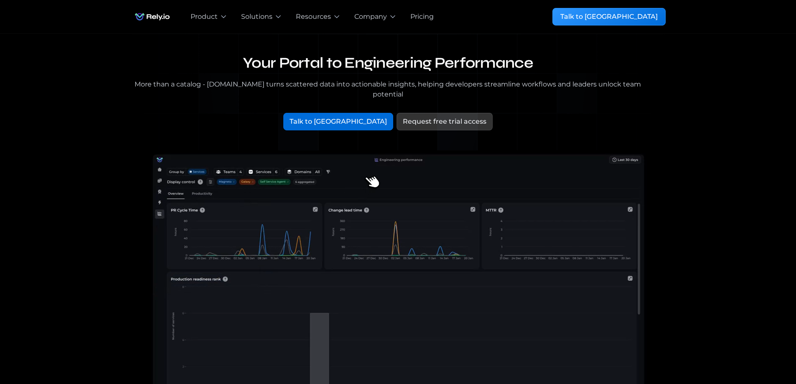
drag, startPoint x: 373, startPoint y: 179, endPoint x: 419, endPoint y: 186, distance: 46.0
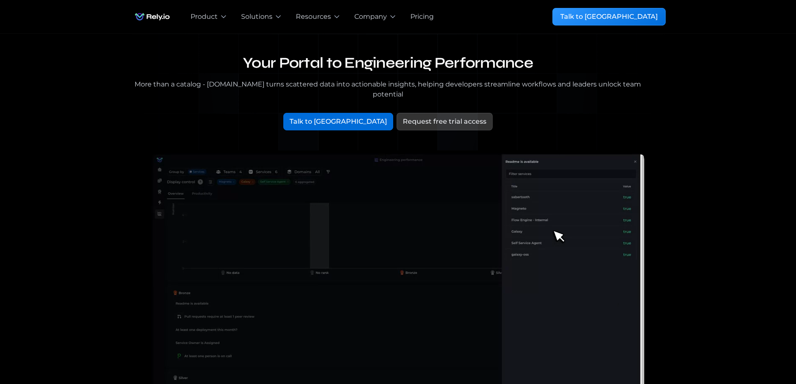
click at [419, 186] on video at bounding box center [398, 296] width 535 height 293
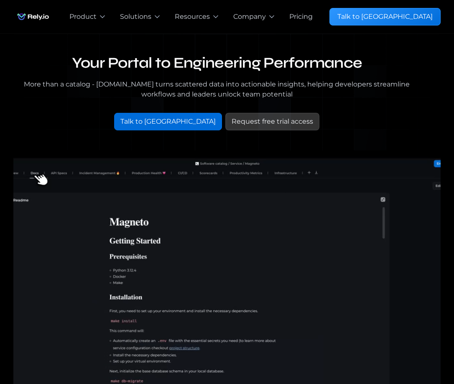
click at [418, 105] on div "Your Portal to Engineering Performance More than a catalog - Rely.io turns scat…" at bounding box center [226, 97] width 427 height 87
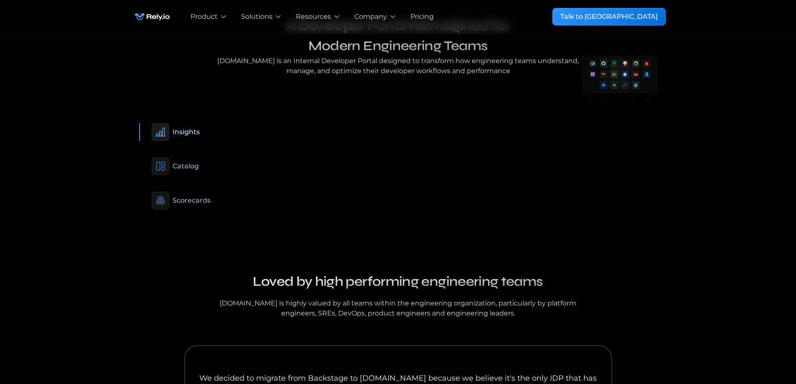
scroll to position [516, 0]
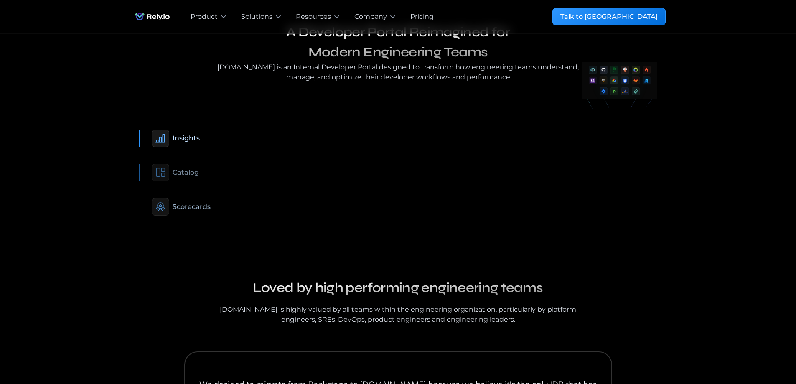
click at [191, 168] on div "Catalog" at bounding box center [186, 173] width 26 height 10
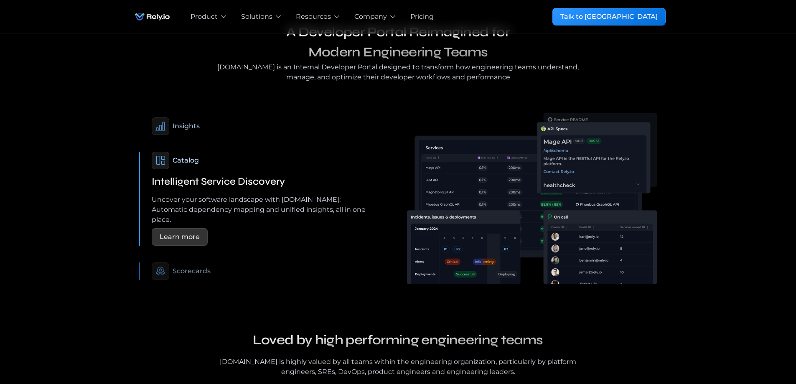
click at [199, 266] on div "Scorecards" at bounding box center [192, 271] width 38 height 10
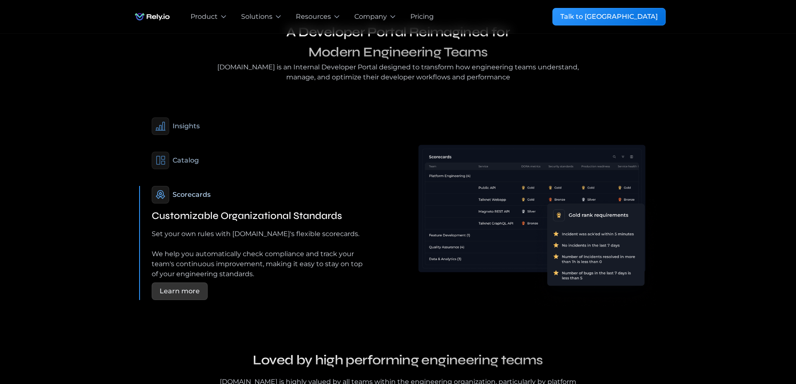
click at [191, 190] on div "Scorecards" at bounding box center [192, 195] width 38 height 10
click at [182, 121] on div "Insights" at bounding box center [186, 126] width 27 height 10
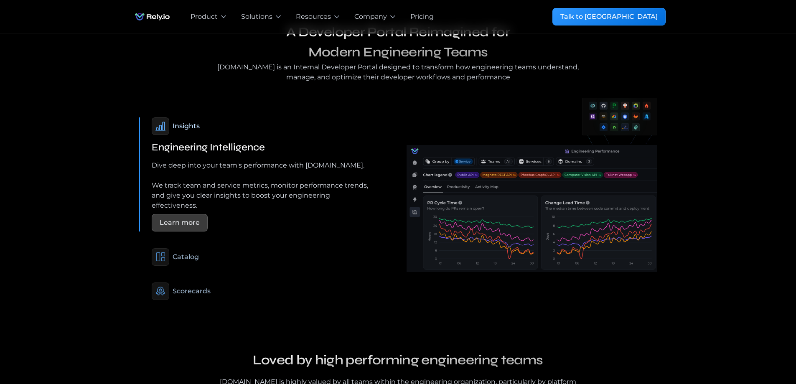
click at [169, 218] on div "Learn more" at bounding box center [180, 223] width 40 height 10
click at [190, 248] on div "Catalog" at bounding box center [261, 257] width 218 height 18
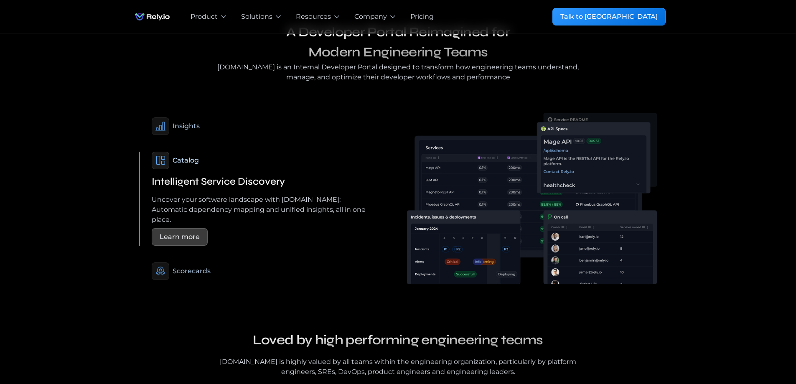
click at [179, 228] on div "Learn more" at bounding box center [180, 237] width 56 height 18
click at [771, 187] on div "A Developer Portal Reimagined for Modern Engineering Teams Rely.io is an Intern…" at bounding box center [398, 162] width 796 height 281
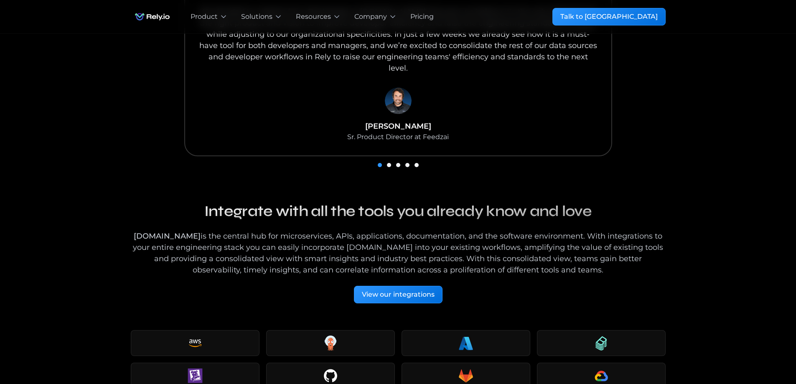
scroll to position [960, 0]
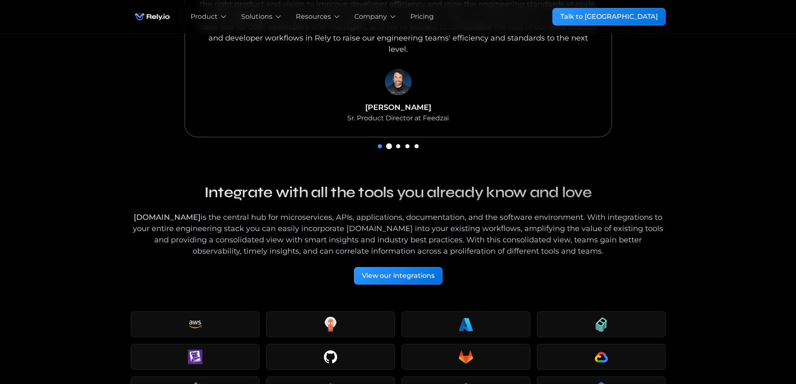
click at [388, 144] on div "Show slide 2 of 5" at bounding box center [389, 146] width 4 height 4
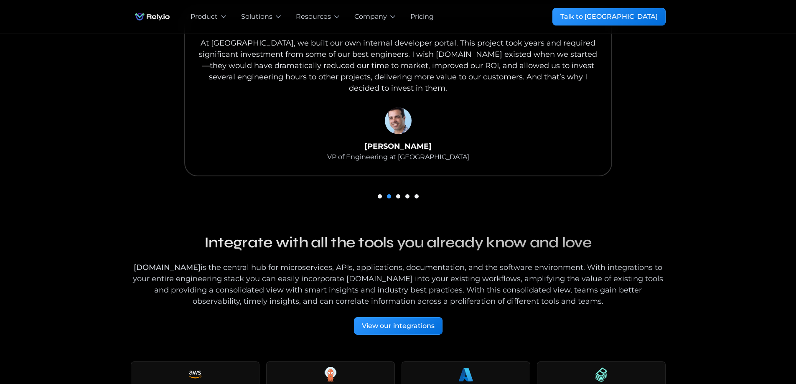
scroll to position [869, 0]
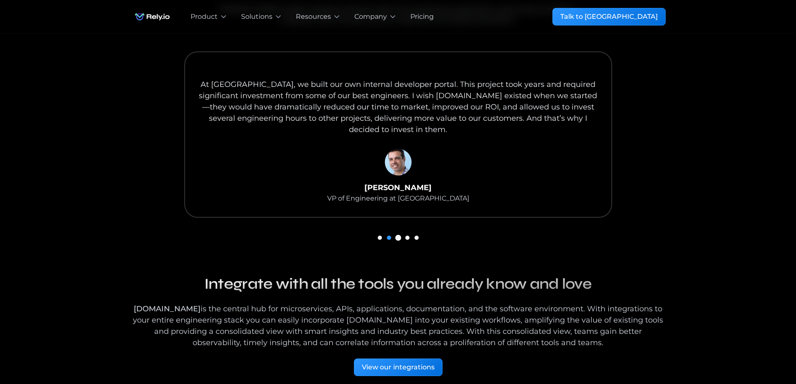
click at [400, 236] on div "Show slide 3 of 5" at bounding box center [398, 238] width 4 height 4
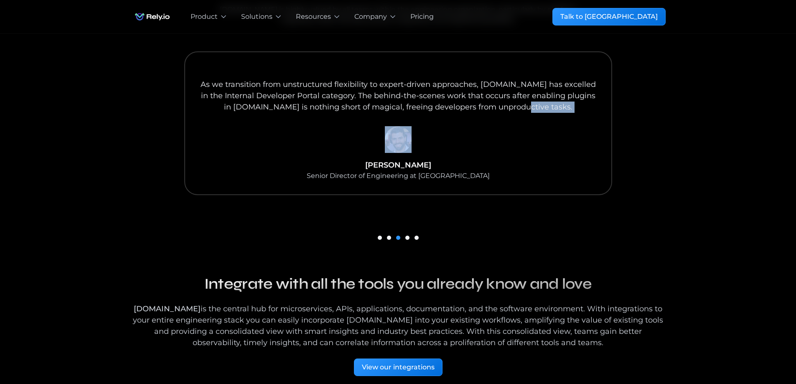
drag, startPoint x: 534, startPoint y: 133, endPoint x: 316, endPoint y: 135, distance: 217.8
click at [354, 134] on div "As we transition from unstructured flexibility to expert-driven approaches, Rel…" at bounding box center [398, 123] width 428 height 144
click at [414, 232] on div "carousel" at bounding box center [398, 238] width 535 height 12
click at [416, 236] on div "Show slide 5 of 5" at bounding box center [417, 238] width 4 height 4
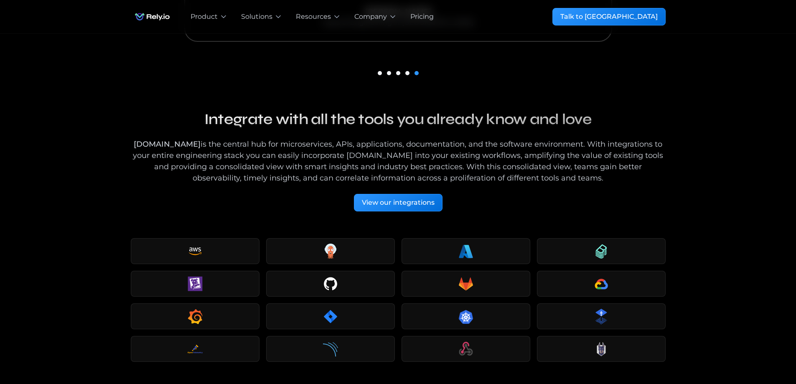
scroll to position [1110, 0]
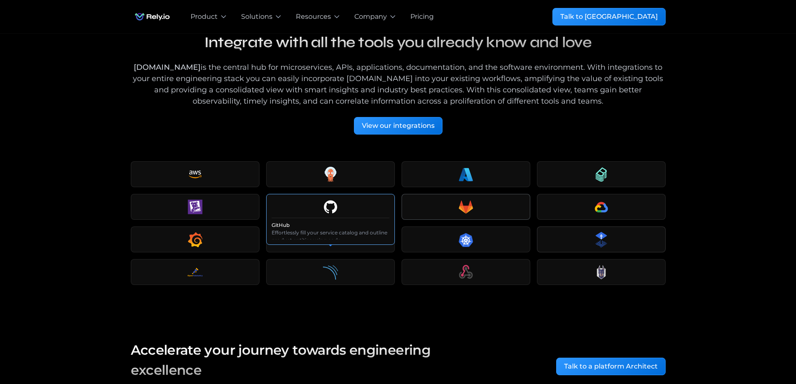
click at [349, 199] on div at bounding box center [331, 206] width 118 height 15
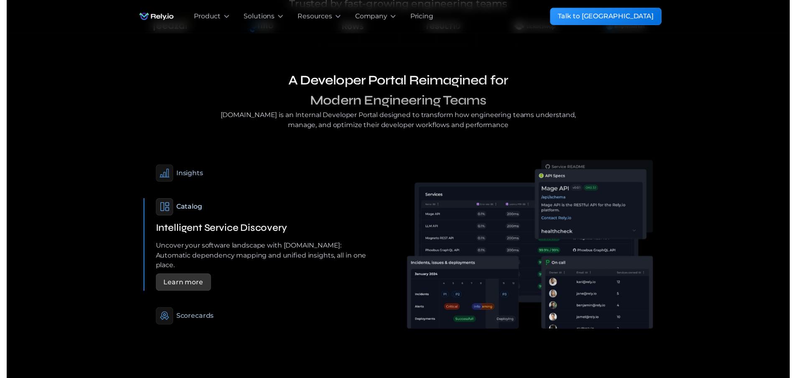
scroll to position [0, 0]
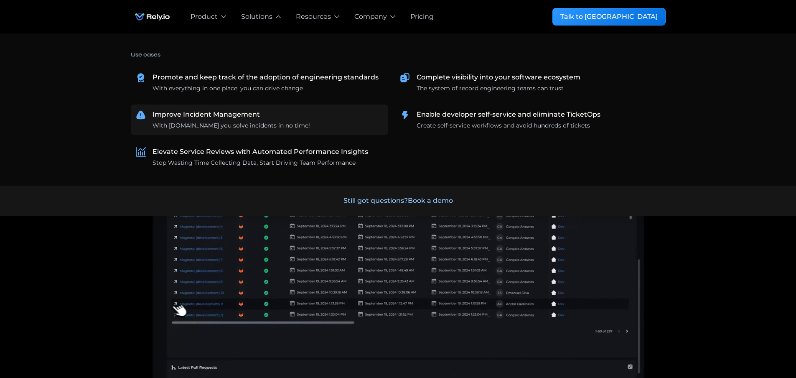
click at [218, 122] on div "With [DOMAIN_NAME] you solve incidents in no time!" at bounding box center [232, 125] width 158 height 9
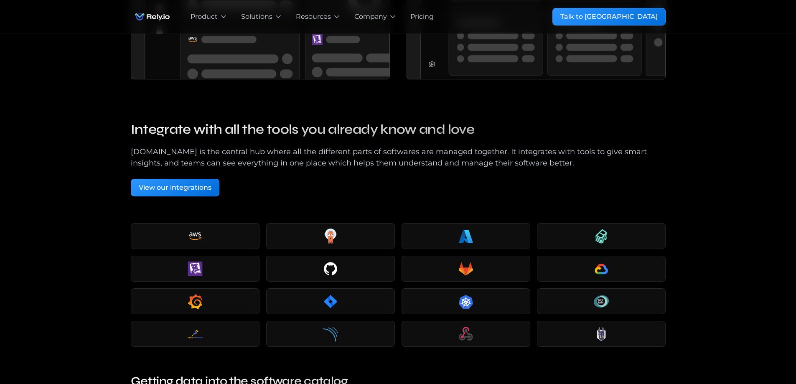
scroll to position [1459, 0]
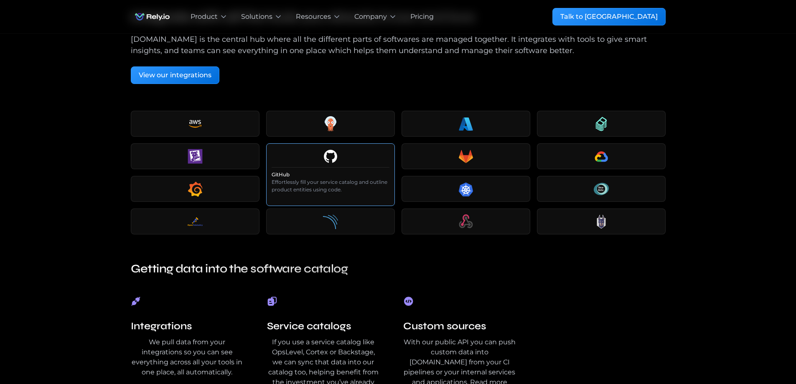
click at [325, 156] on icon at bounding box center [330, 156] width 13 height 13
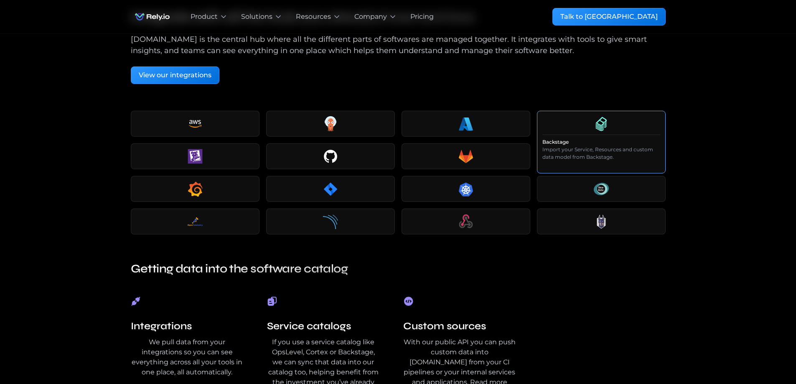
click at [629, 158] on p "Import your Service, Resources and custom data model from Backstage." at bounding box center [602, 153] width 118 height 15
click at [439, 152] on div at bounding box center [466, 156] width 118 height 15
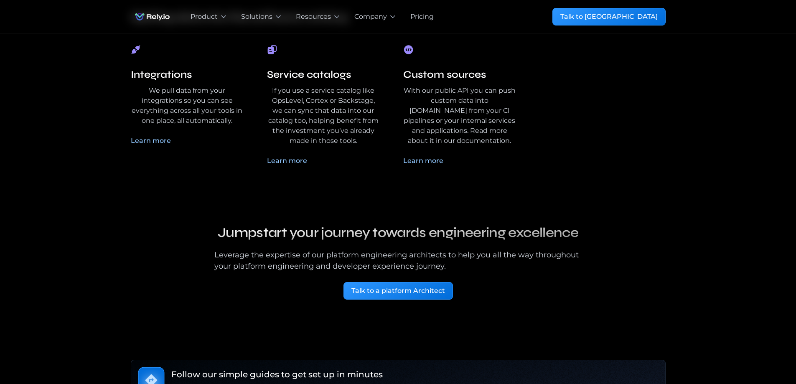
scroll to position [1724, 0]
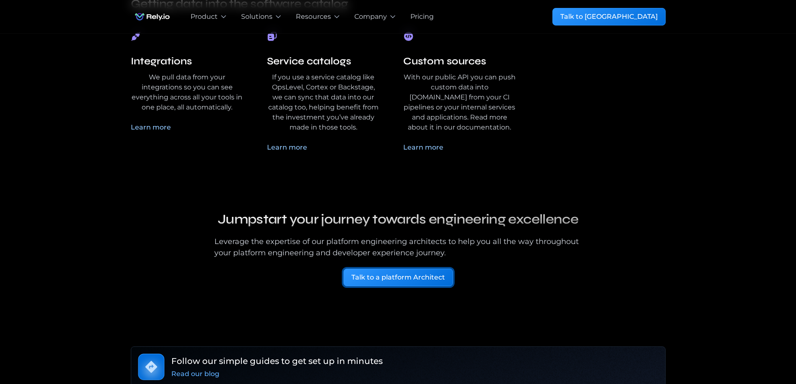
click at [395, 278] on div "Talk to a platform Architect" at bounding box center [399, 278] width 94 height 10
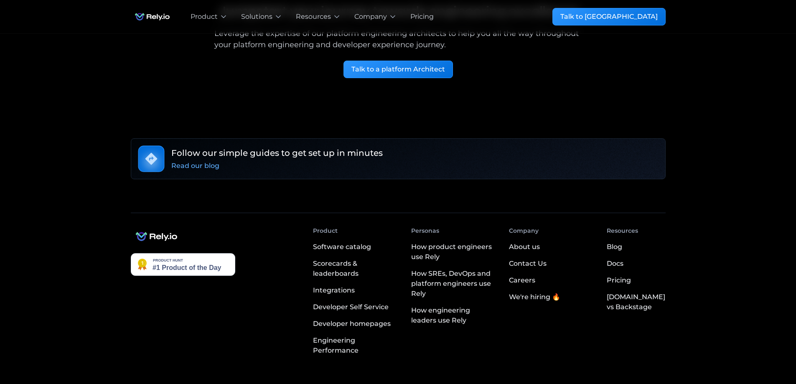
scroll to position [1977, 0]
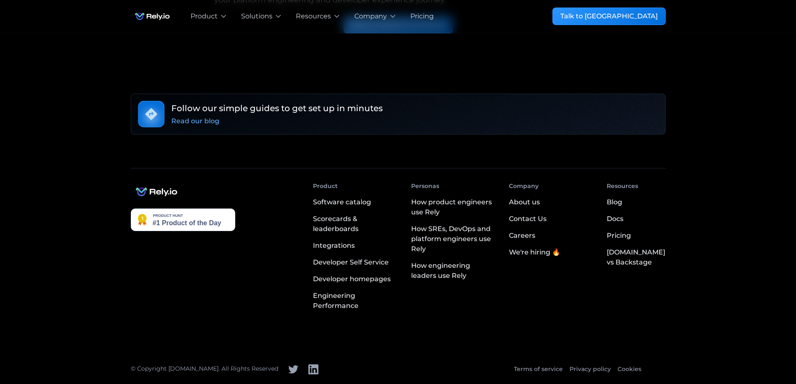
click at [180, 217] on img at bounding box center [183, 220] width 104 height 23
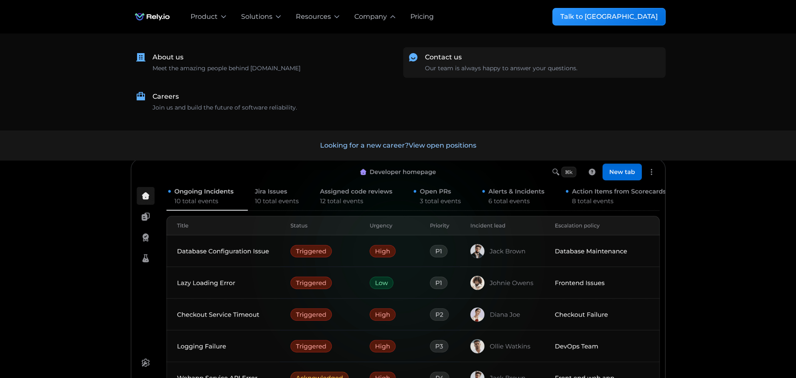
click at [455, 58] on div "Contact us" at bounding box center [443, 57] width 37 height 10
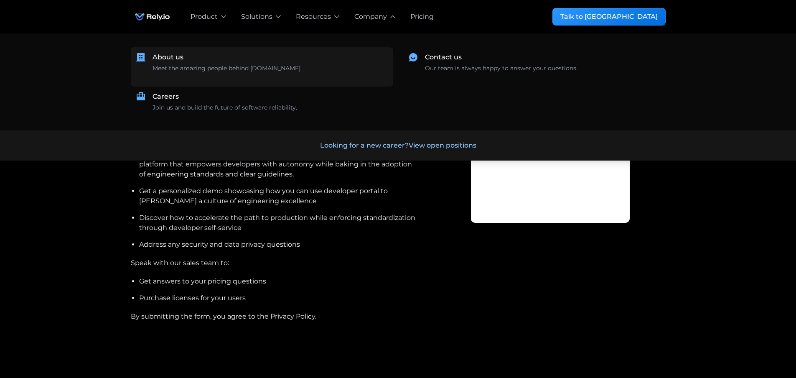
click at [238, 65] on div "Meet the amazing people behind [DOMAIN_NAME] ‍" at bounding box center [227, 73] width 148 height 18
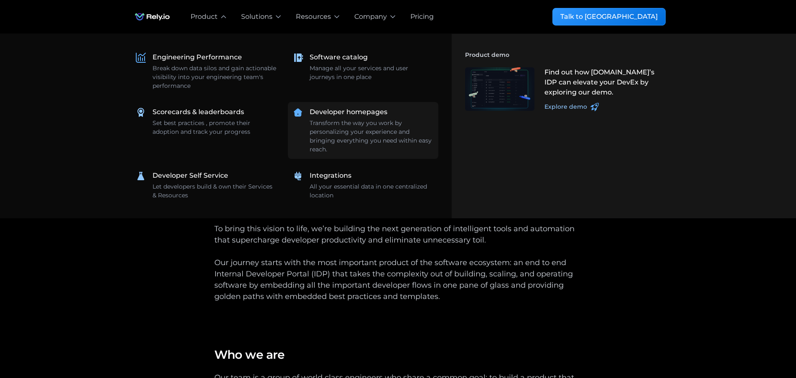
click at [359, 129] on div "Transform the way you work by personalizing your experience and bringing everyt…" at bounding box center [372, 136] width 124 height 35
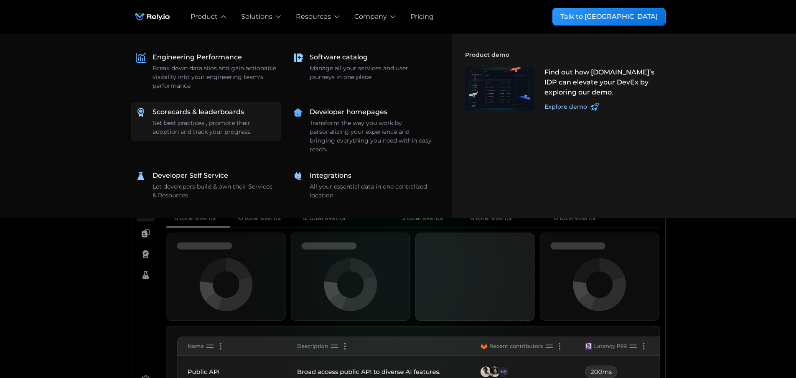
click at [209, 118] on div "Scorecards & leaderboards Set best practices , promote their adoption and track…" at bounding box center [215, 121] width 124 height 29
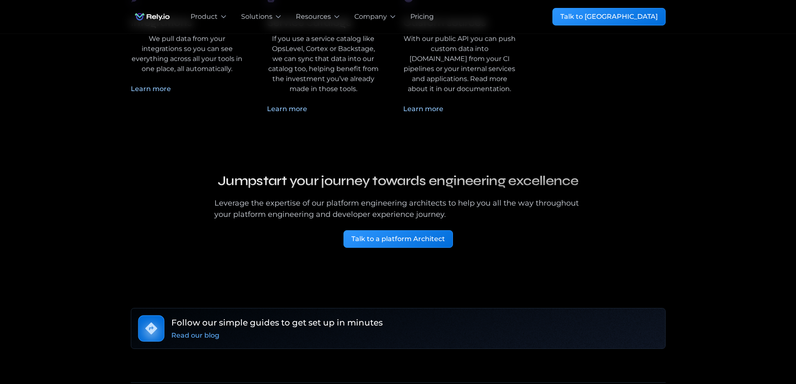
scroll to position [2078, 0]
